Goal: Task Accomplishment & Management: Manage account settings

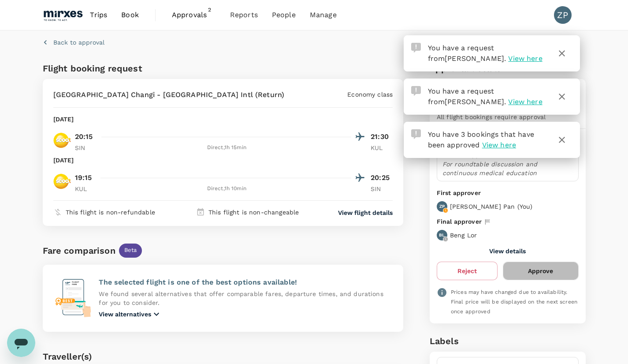
click at [547, 273] on button "Approve" at bounding box center [540, 270] width 75 height 19
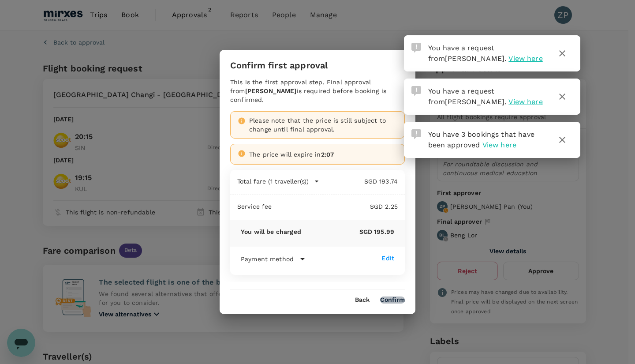
click at [394, 296] on button "Confirm" at bounding box center [392, 299] width 25 height 7
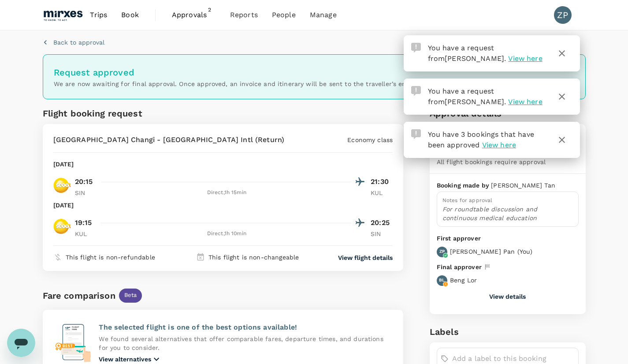
click at [198, 19] on span "Approvals" at bounding box center [194, 15] width 44 height 11
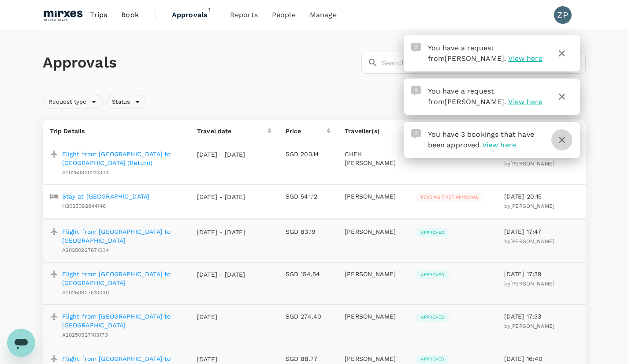
click at [557, 141] on icon "button" at bounding box center [562, 139] width 11 height 11
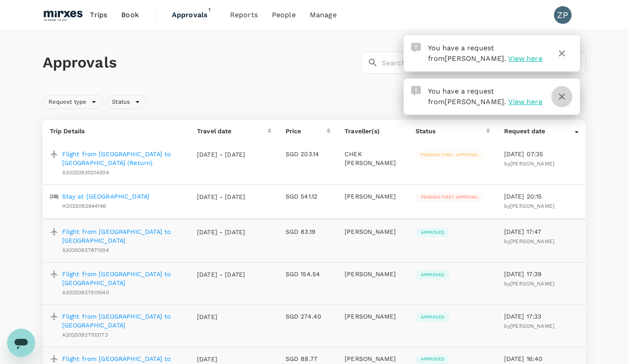
click at [564, 97] on icon "button" at bounding box center [562, 96] width 11 height 11
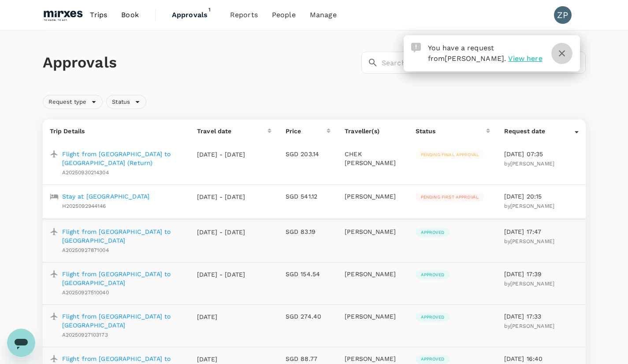
click at [561, 52] on icon "button" at bounding box center [562, 53] width 11 height 11
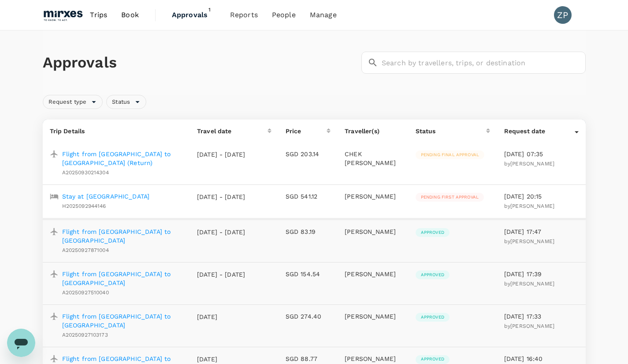
click at [130, 195] on p "Stay at [GEOGRAPHIC_DATA]" at bounding box center [106, 196] width 88 height 9
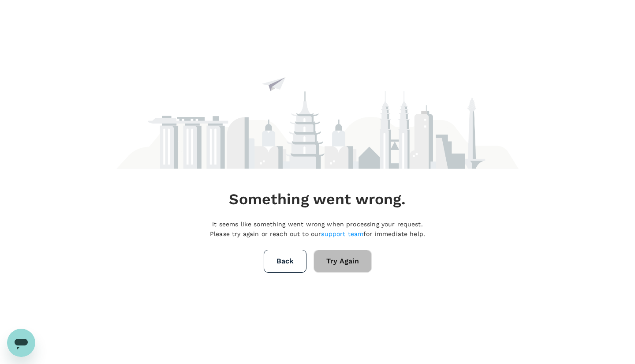
click at [346, 263] on button "Try Again" at bounding box center [342, 260] width 58 height 23
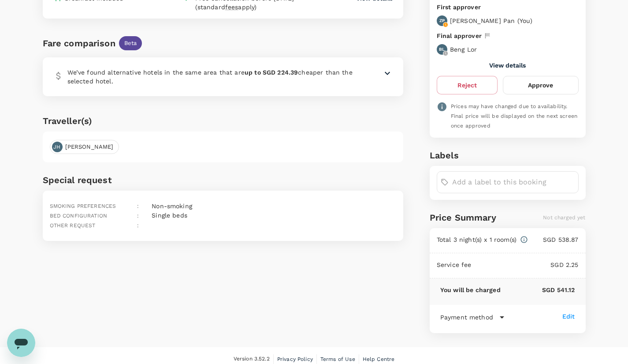
scroll to position [124, 0]
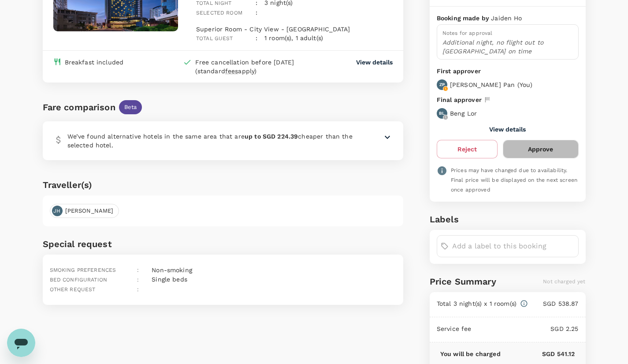
click at [546, 150] on button "Approve" at bounding box center [540, 149] width 75 height 19
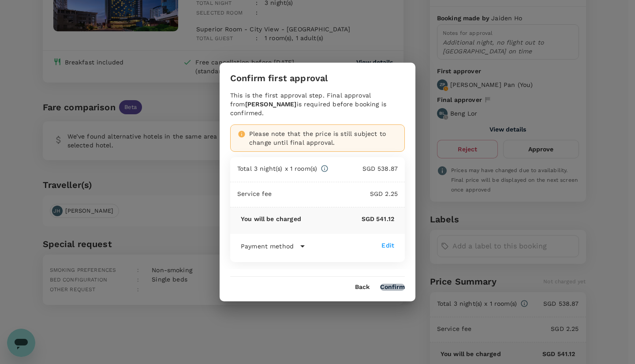
click at [400, 284] on button "Confirm" at bounding box center [392, 286] width 25 height 7
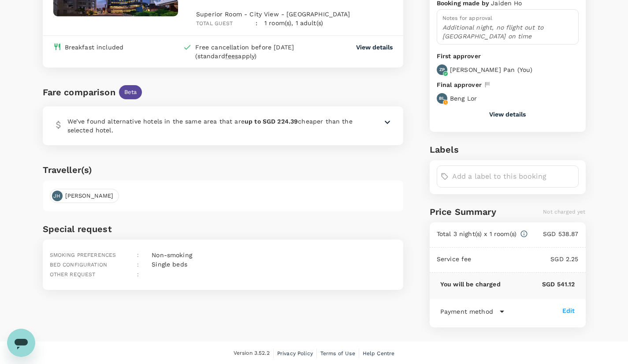
scroll to position [0, 0]
